Goal: Transaction & Acquisition: Purchase product/service

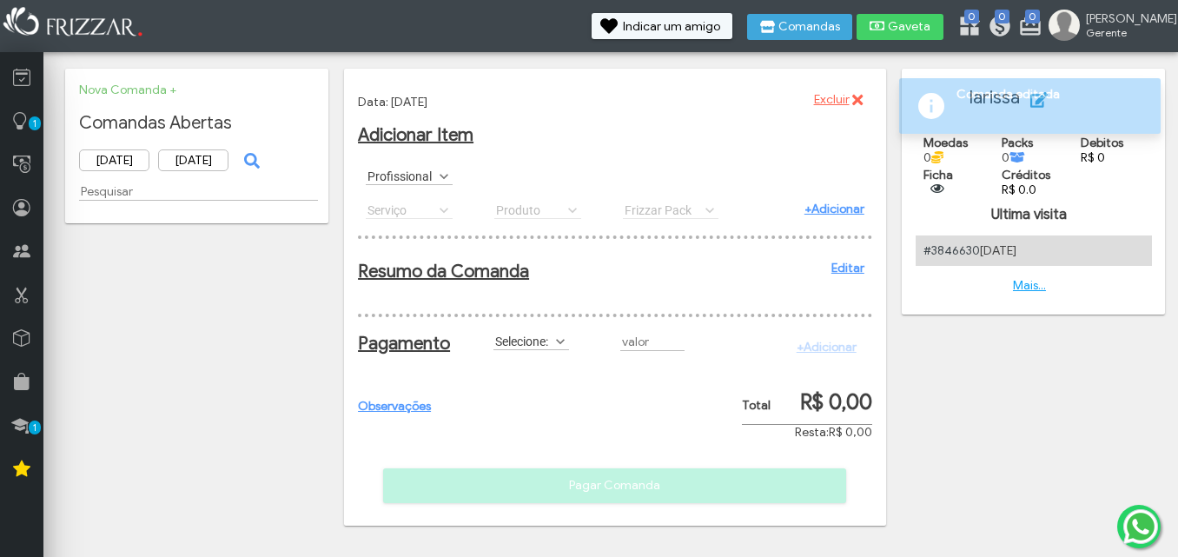
click at [563, 346] on span at bounding box center [559, 341] width 17 height 17
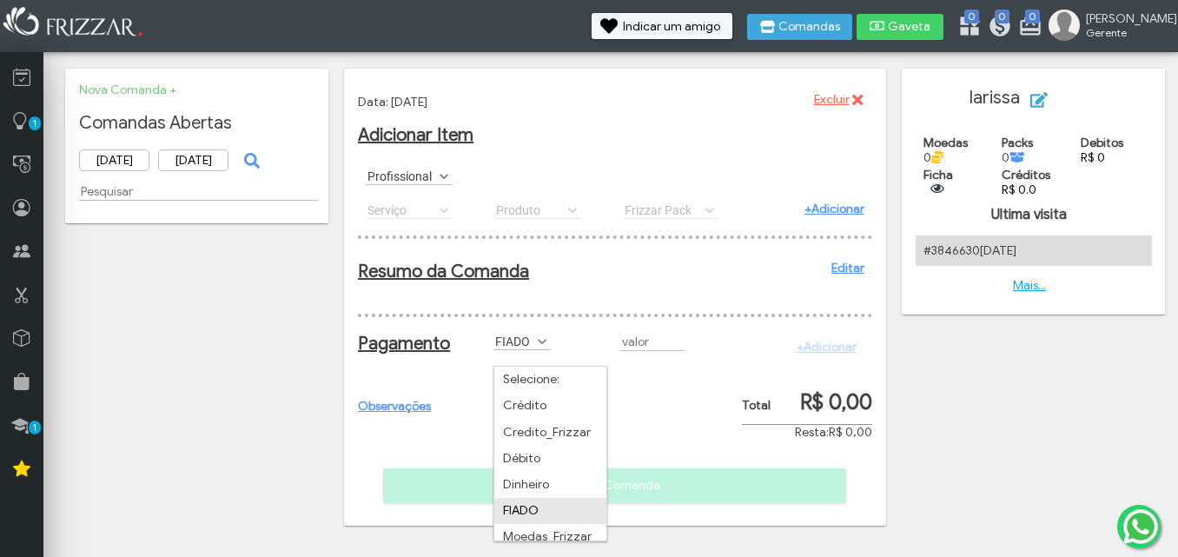
scroll to position [36, 0]
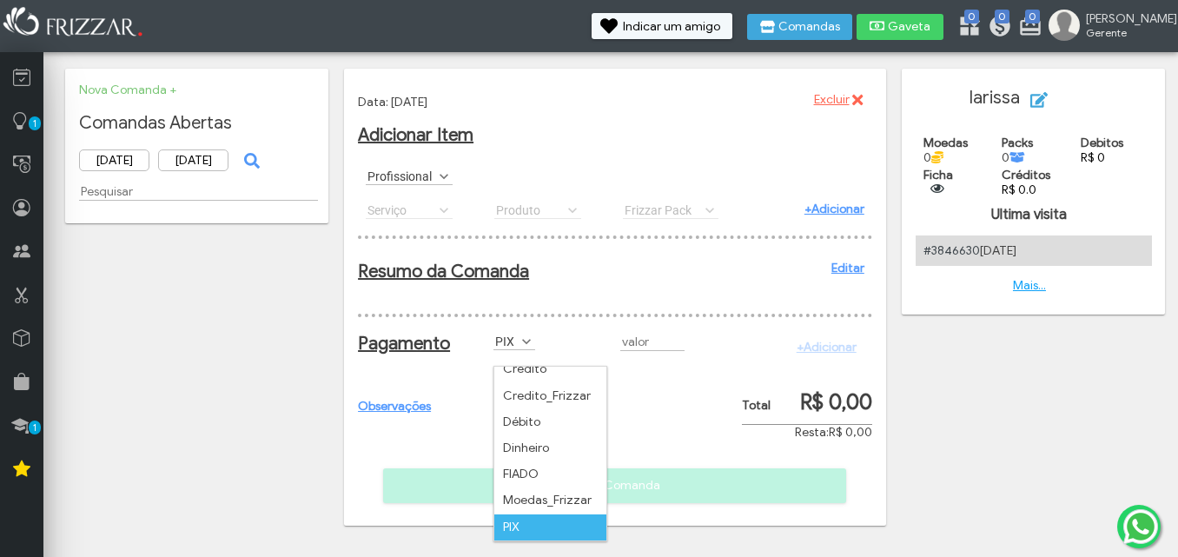
click at [547, 514] on li "PIX" at bounding box center [550, 527] width 112 height 26
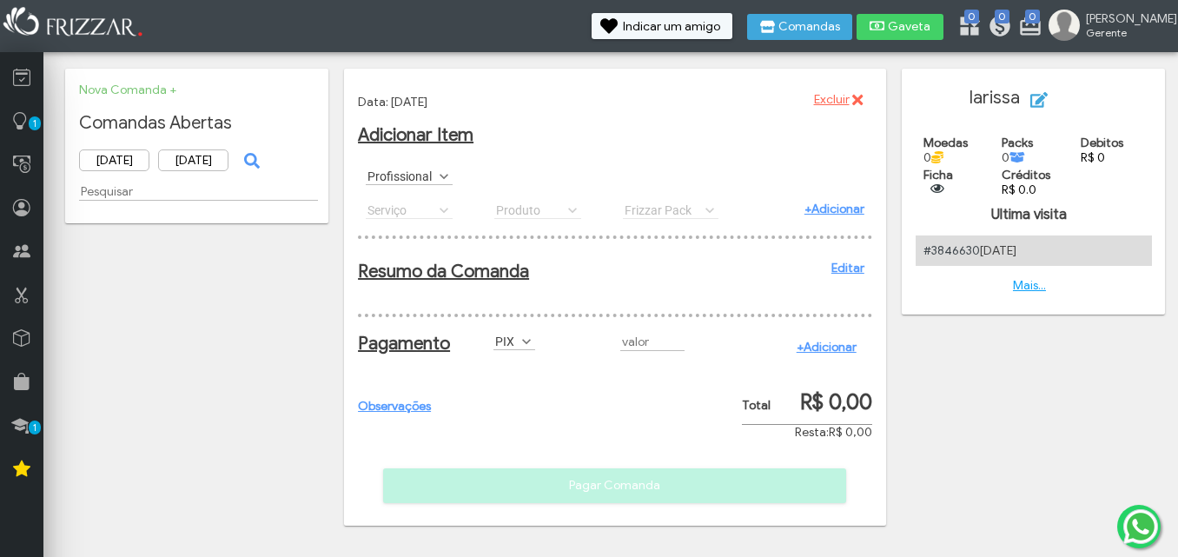
drag, startPoint x: 547, startPoint y: 509, endPoint x: 720, endPoint y: 467, distance: 177.8
click at [720, 467] on div "Observações Pagar Comanda" at bounding box center [615, 365] width 514 height 276
click at [681, 351] on input "R$" at bounding box center [652, 342] width 64 height 18
type input "R$ 23,00"
click at [827, 354] on link "+Adicionar" at bounding box center [826, 347] width 60 height 15
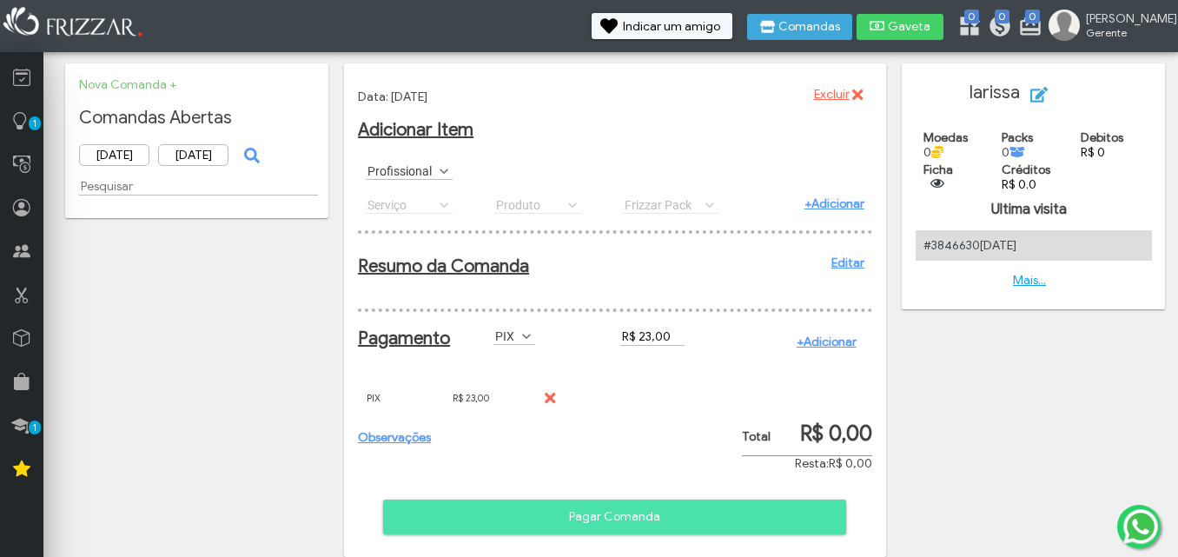
click at [436, 207] on div "Serviço CORTE 1 PENTE CORTE DEGRADÊ CORTE DEGRADÊ NAVALHADO CORTE INFANTIL CORT…" at bounding box center [422, 204] width 129 height 33
click at [445, 168] on span at bounding box center [443, 170] width 17 height 17
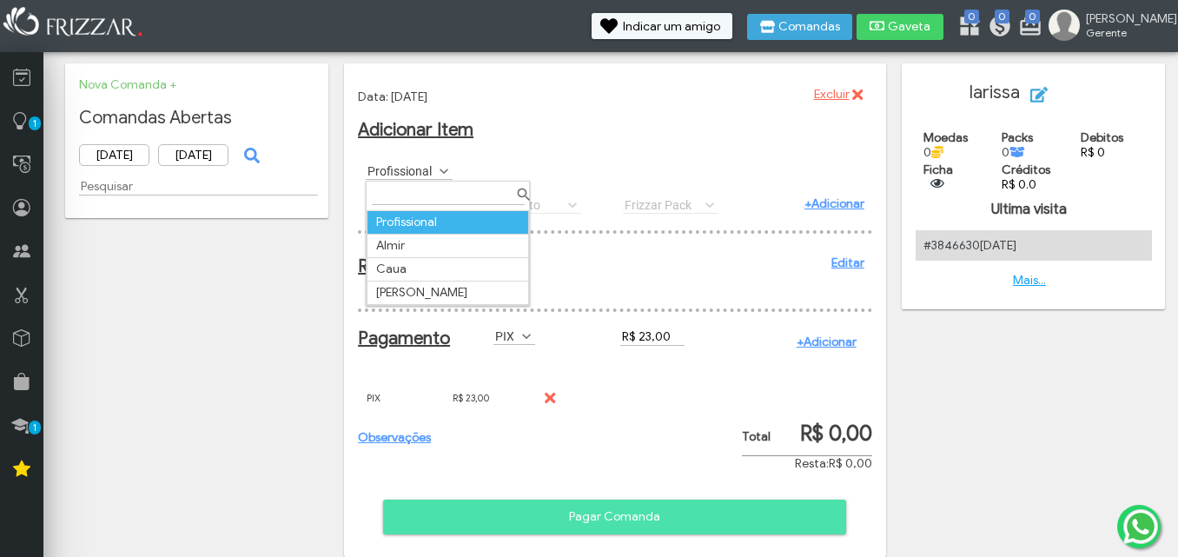
scroll to position [10, 77]
click at [457, 300] on td "[PERSON_NAME]" at bounding box center [448, 292] width 162 height 23
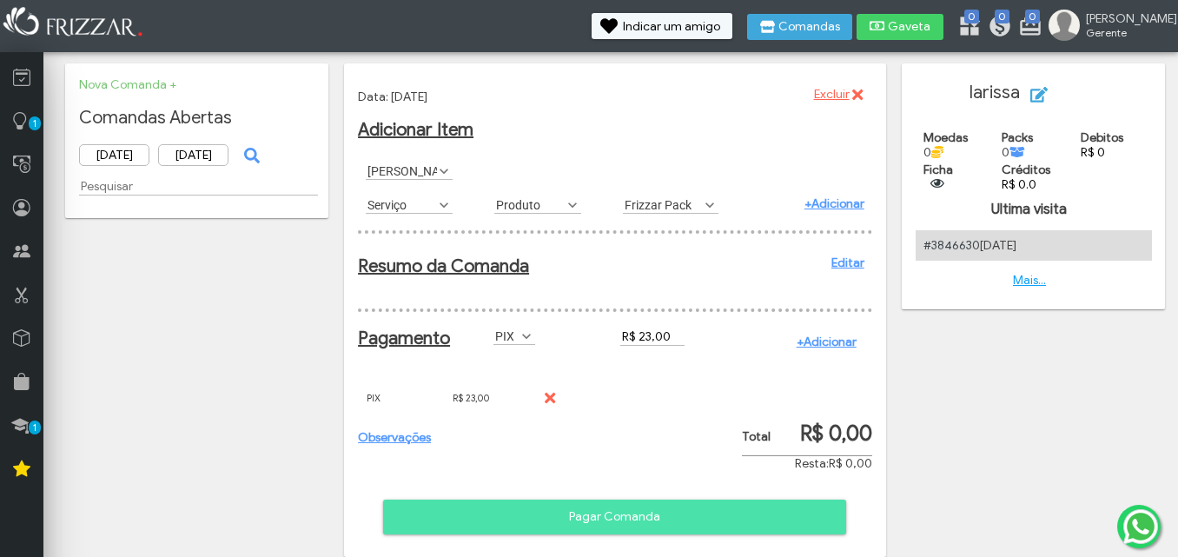
click at [559, 527] on span "Pagar Comanda" at bounding box center [614, 517] width 439 height 26
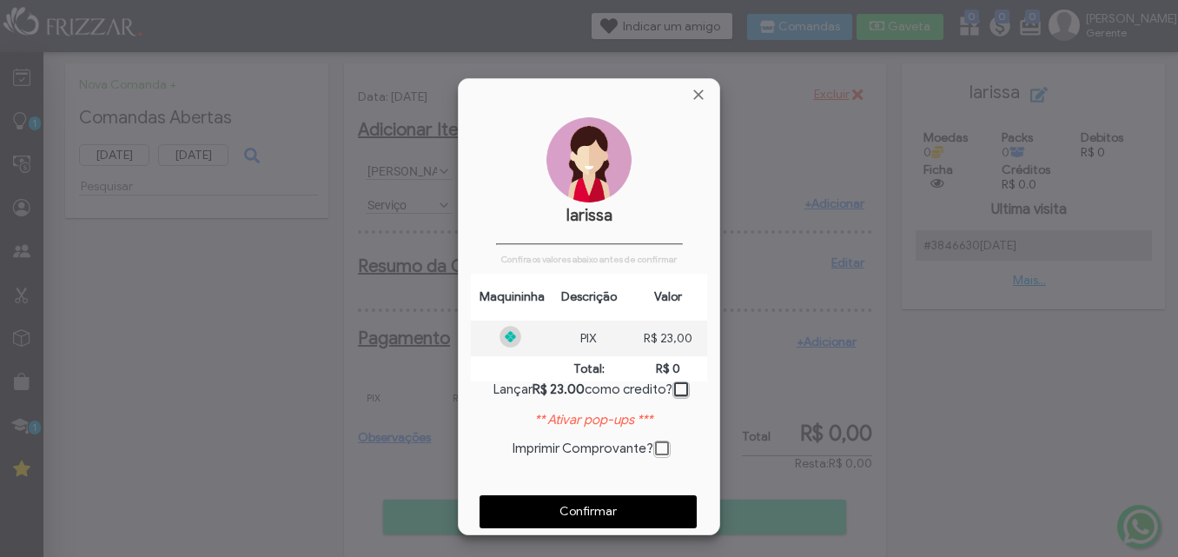
scroll to position [9, 10]
click at [698, 90] on span "Fechar" at bounding box center [697, 94] width 17 height 17
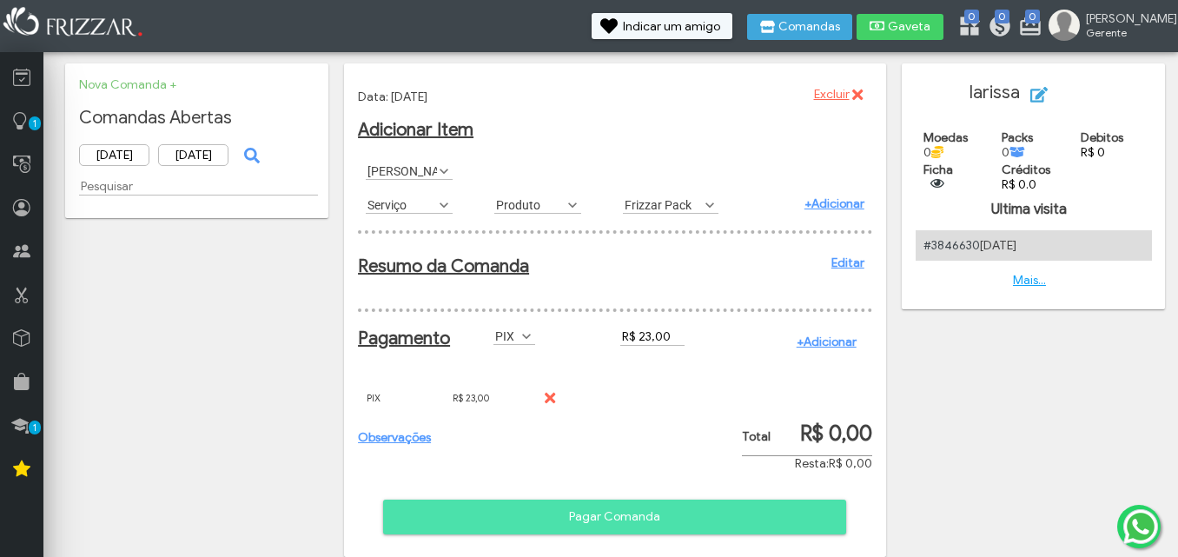
click at [847, 90] on span "Excluir" at bounding box center [832, 95] width 36 height 26
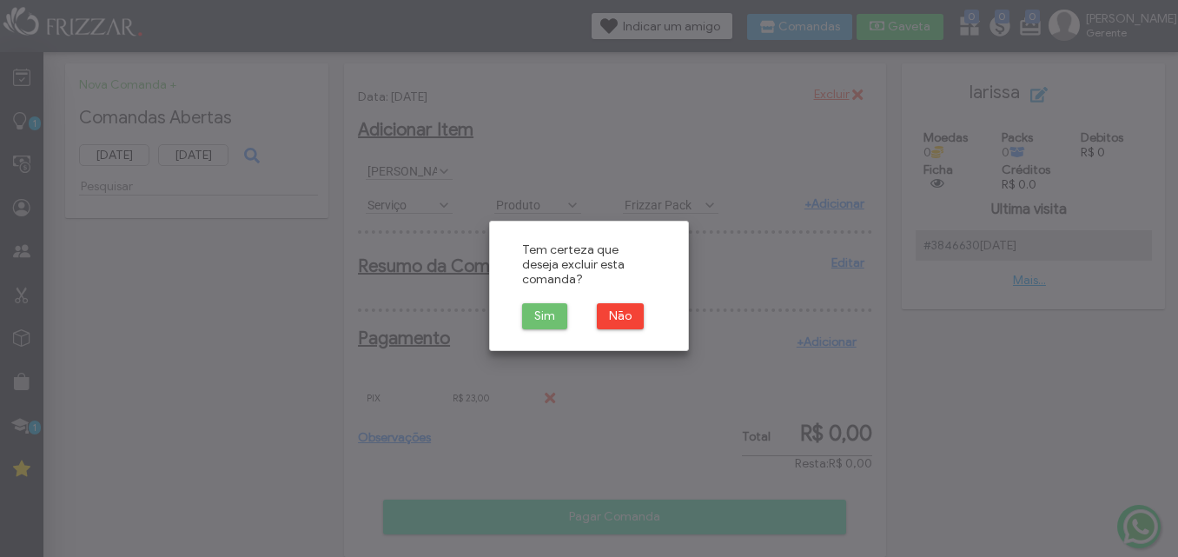
click at [544, 303] on span "Sim" at bounding box center [544, 316] width 21 height 26
